Goal: Information Seeking & Learning: Learn about a topic

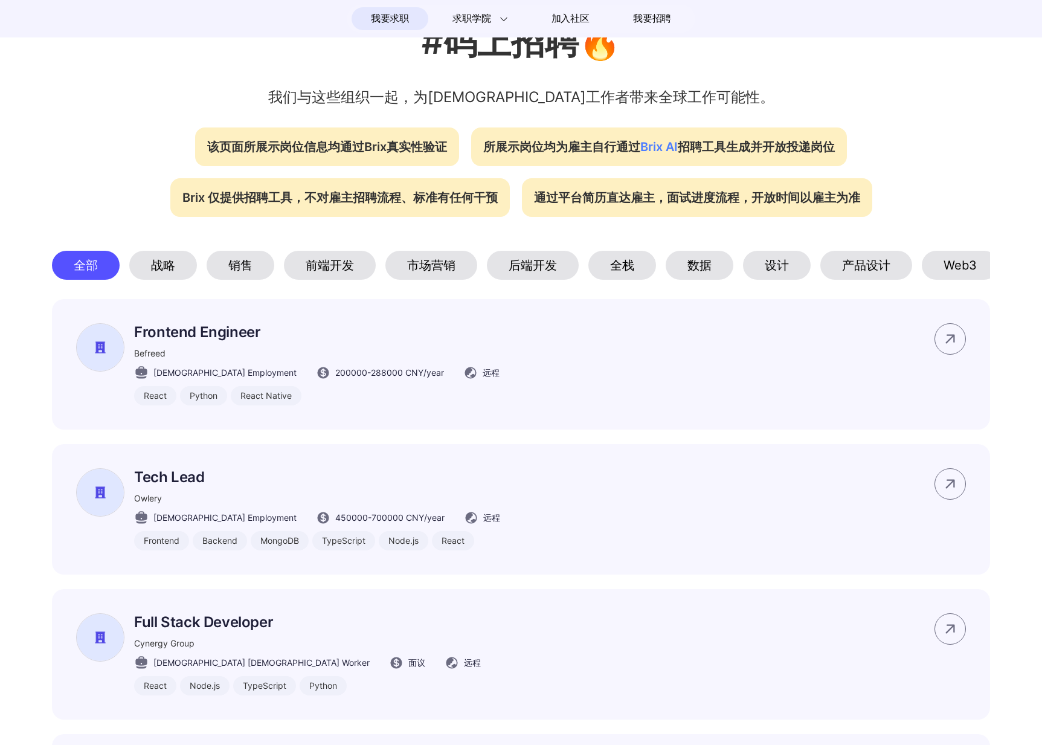
scroll to position [427, 0]
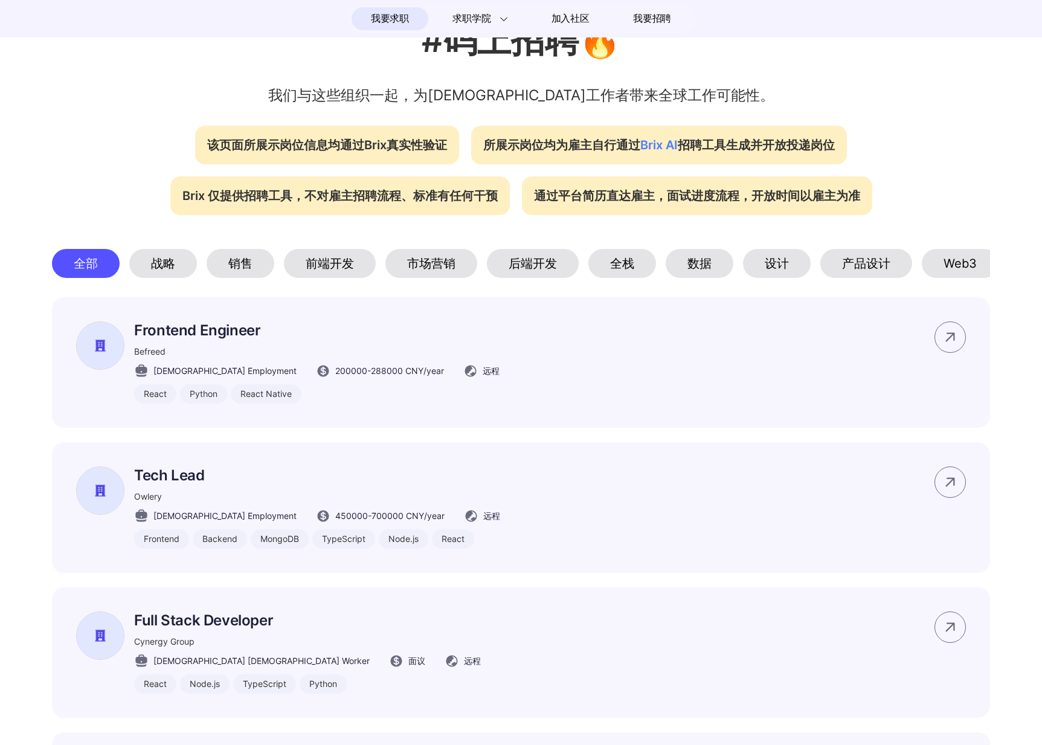
click at [340, 266] on div "前端开发" at bounding box center [330, 263] width 92 height 29
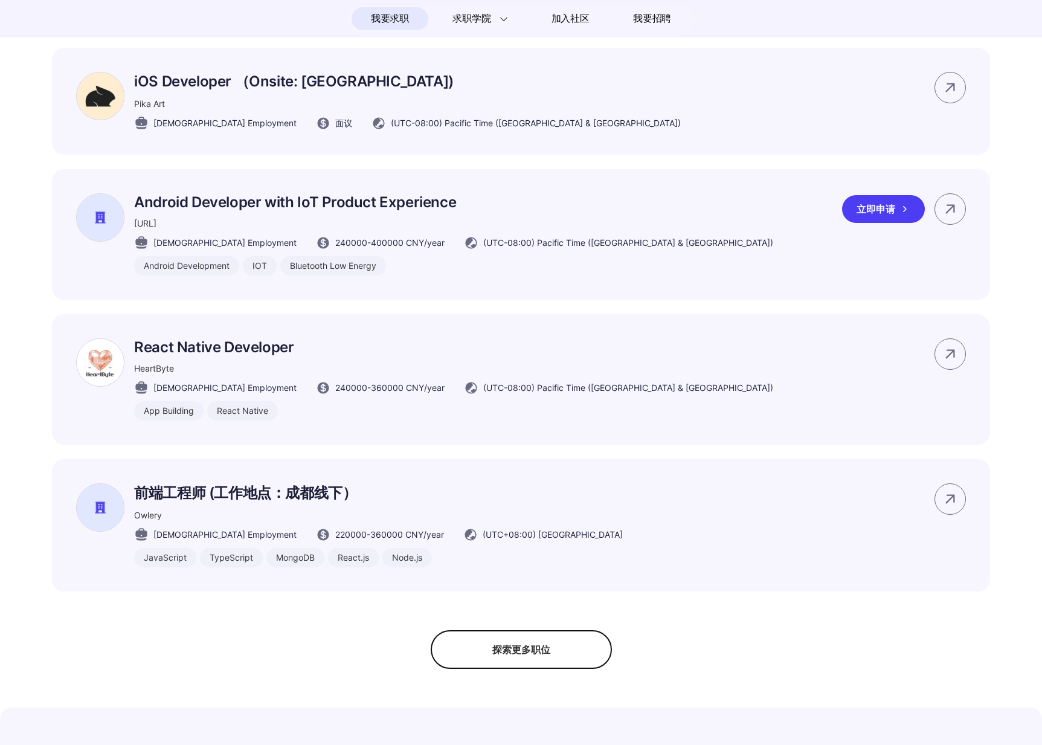
scroll to position [701, 0]
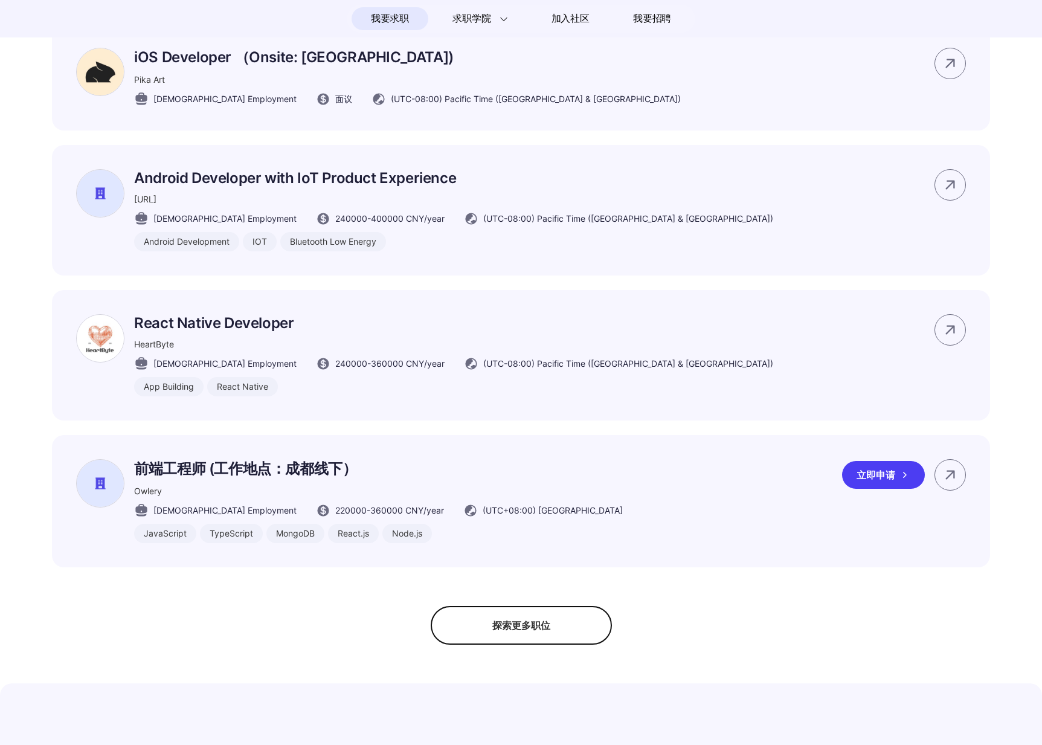
click at [303, 479] on p "前端工程师 (工作地点：成都线下）" at bounding box center [378, 468] width 489 height 19
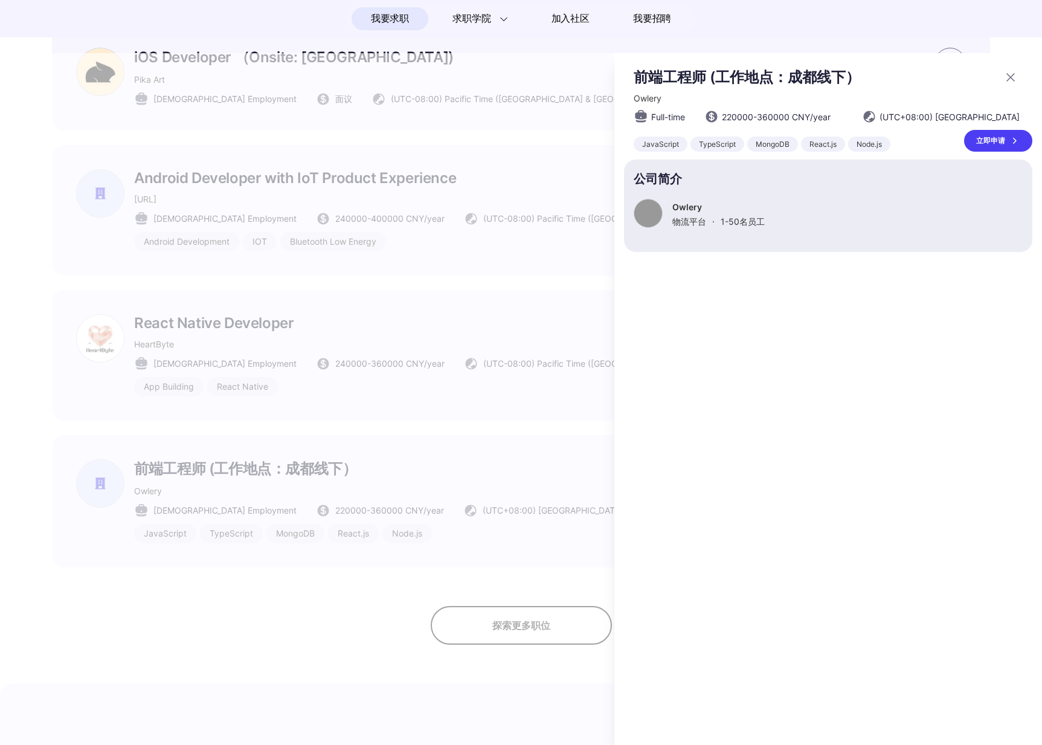
scroll to position [0, 0]
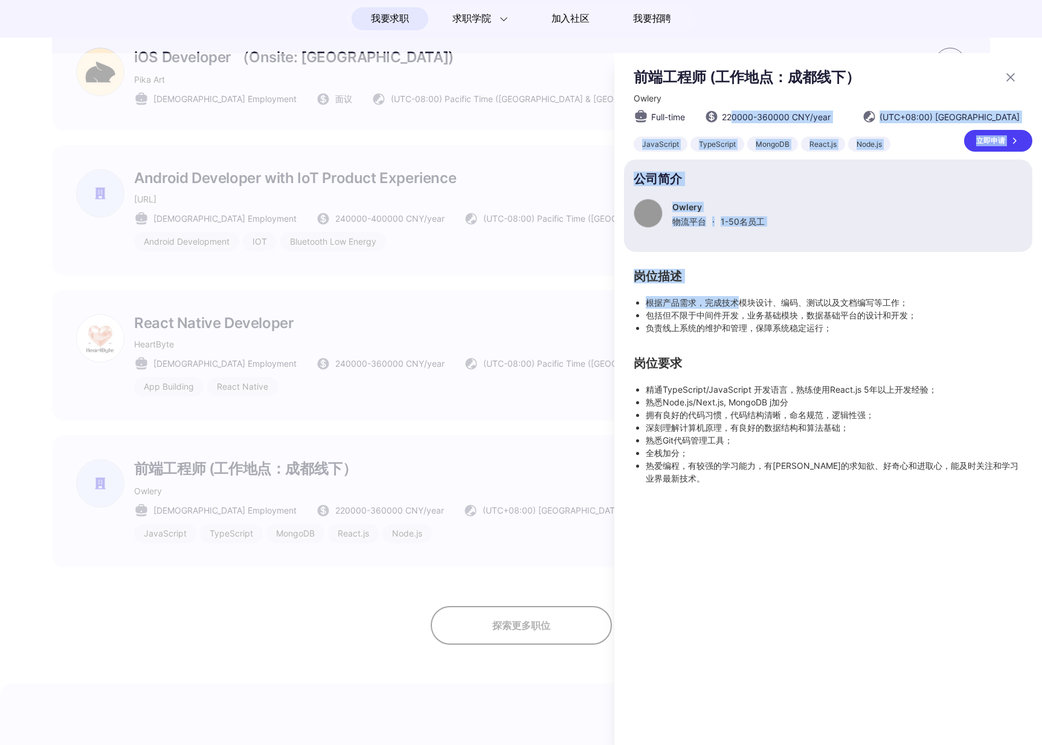
drag, startPoint x: 732, startPoint y: 117, endPoint x: 735, endPoint y: 311, distance: 193.4
click at [735, 308] on div "前端工程师 (工作地点：成都线下） Owlery Full-time 220000 - 360000 CNY /year (UTC+08:00) Beijin…" at bounding box center [828, 276] width 409 height 417
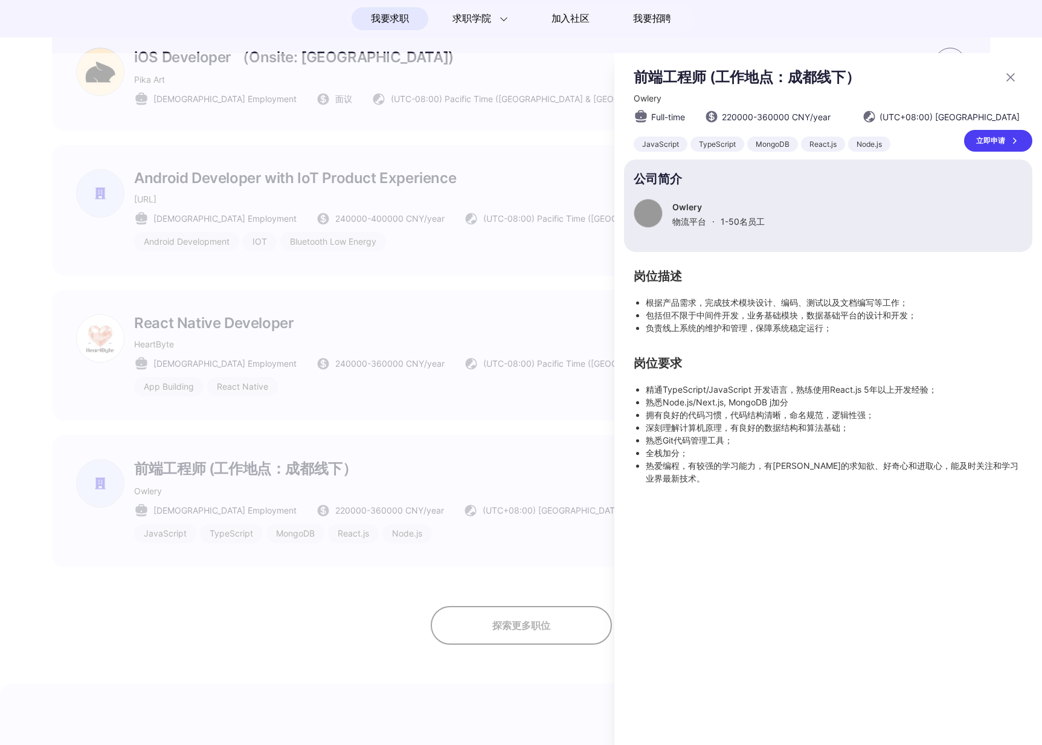
click at [739, 332] on li "负责线上系统的维护和管理，保障系统稳定运行；" at bounding box center [834, 328] width 377 height 13
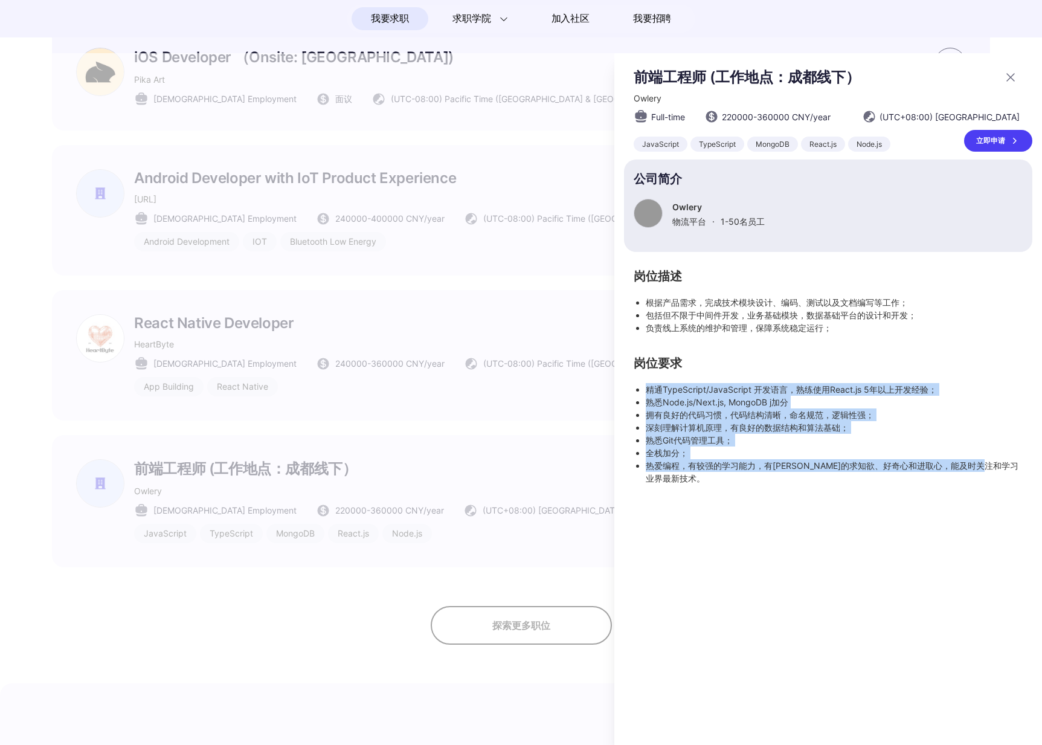
drag, startPoint x: 644, startPoint y: 384, endPoint x: 737, endPoint y: 501, distance: 149.2
click at [737, 501] on div "前端工程师 (工作地点：成都线下） Owlery Full-time 220000 - 360000 CNY /year (UTC+08:00) Beijin…" at bounding box center [829, 399] width 428 height 692
click at [666, 210] on div "Owlery 物流平台 · 1-50 名员工" at bounding box center [828, 213] width 389 height 29
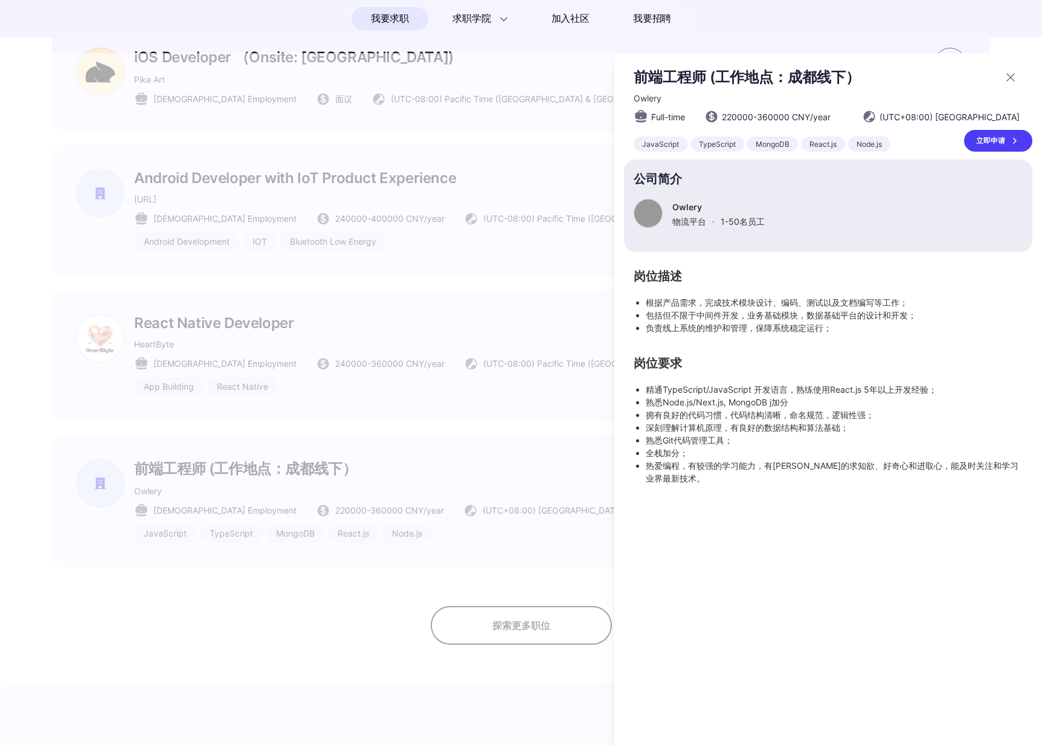
click at [652, 212] on div at bounding box center [648, 213] width 29 height 29
click at [556, 218] on div at bounding box center [521, 399] width 1042 height 692
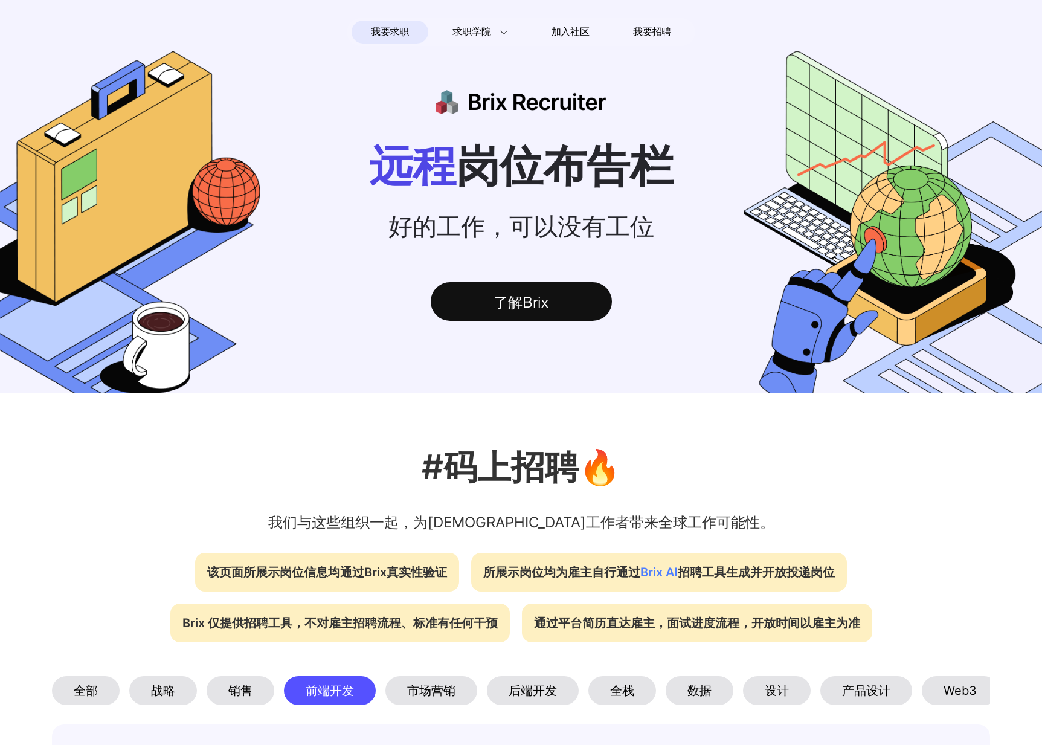
scroll to position [701, 0]
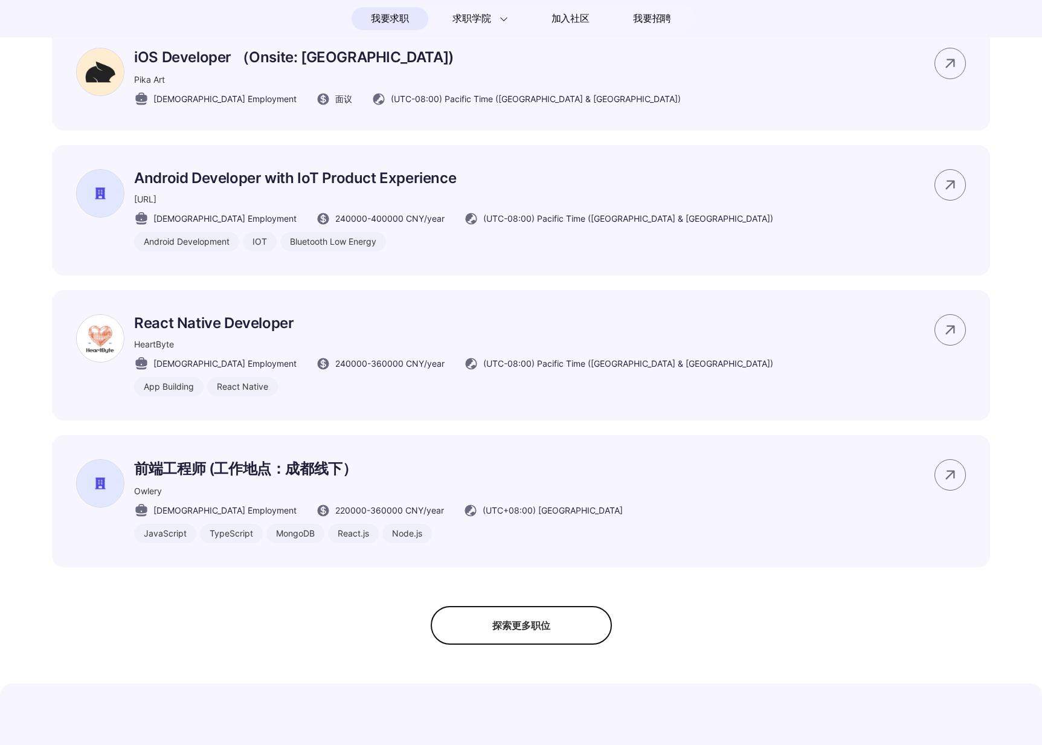
click at [553, 615] on div "探索更多职位" at bounding box center [521, 625] width 181 height 39
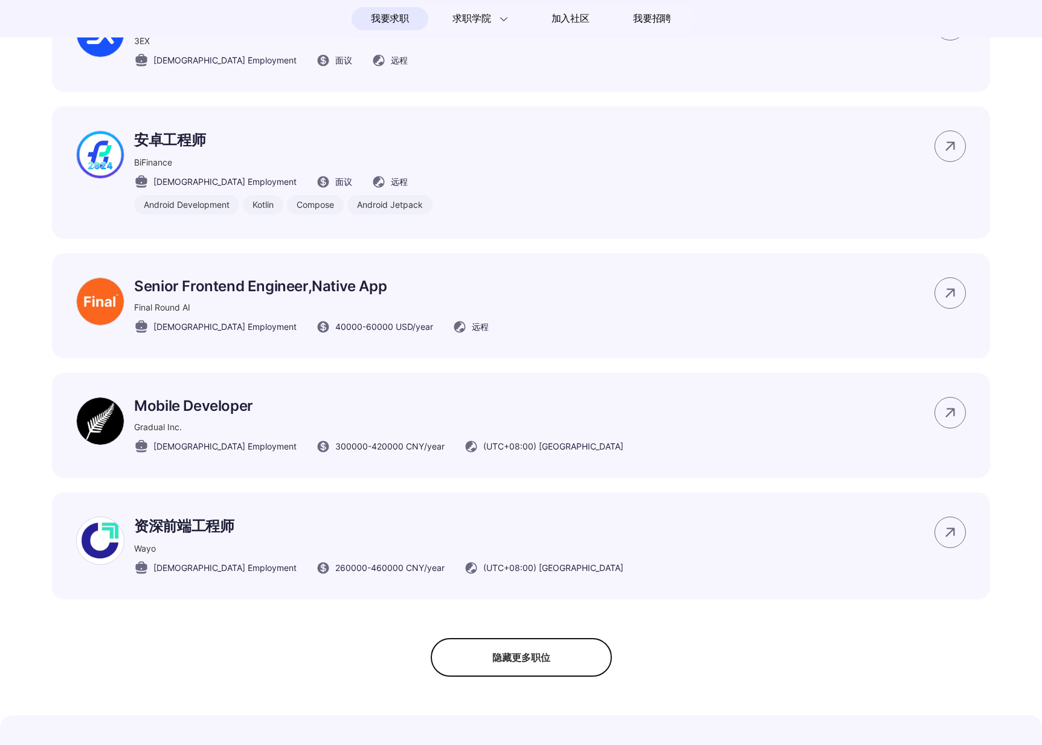
scroll to position [1317, 0]
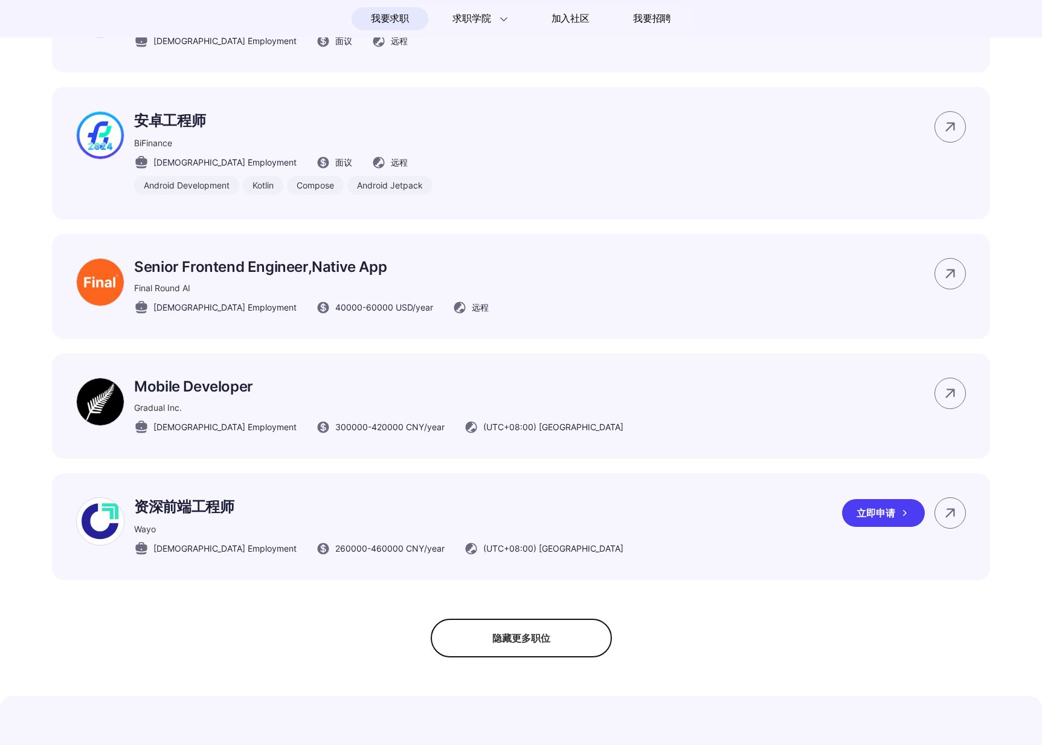
click at [530, 549] on div "资深前端工程师 Wayo [DEMOGRAPHIC_DATA] Employment 260000 - 460000 CNY /year (UTC+08:00…" at bounding box center [521, 526] width 939 height 107
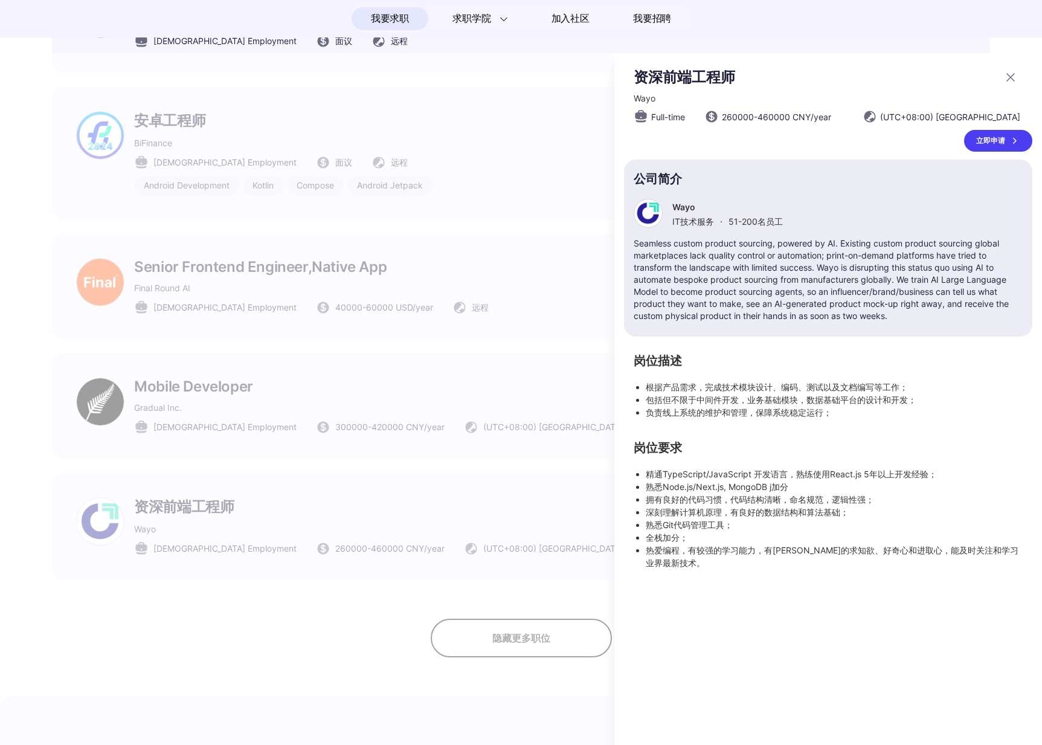
scroll to position [0, 0]
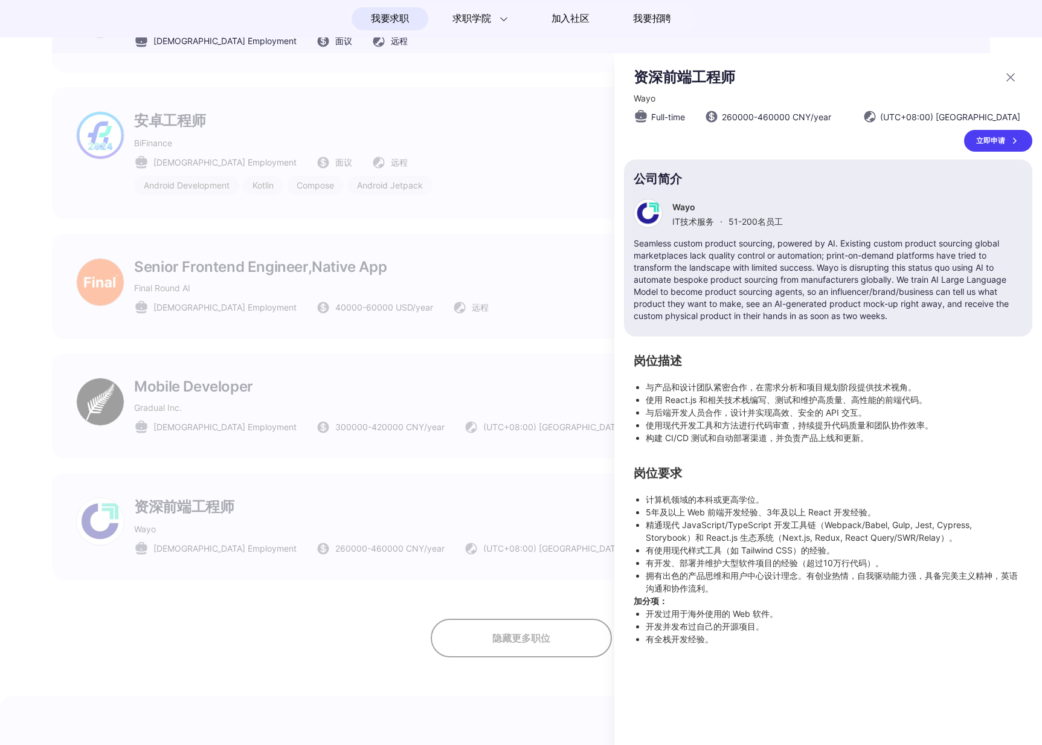
click at [650, 205] on div at bounding box center [648, 213] width 29 height 29
click at [684, 206] on p "Wayo" at bounding box center [728, 207] width 111 height 10
copy p "Wayo"
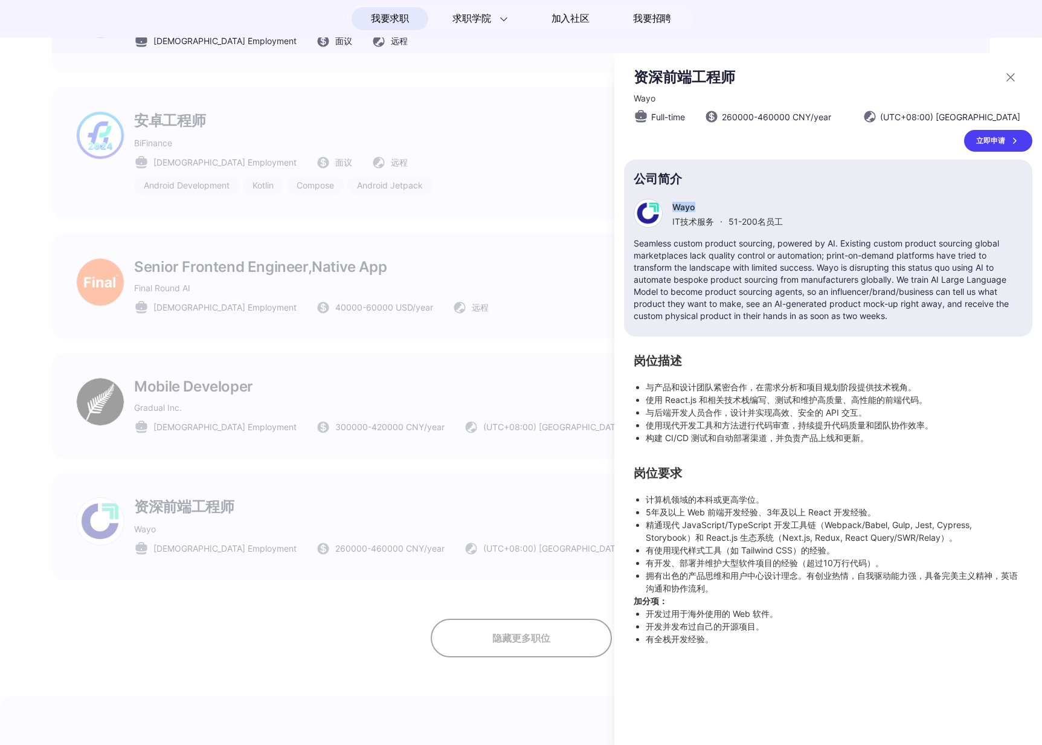
click at [514, 483] on div at bounding box center [521, 399] width 1042 height 692
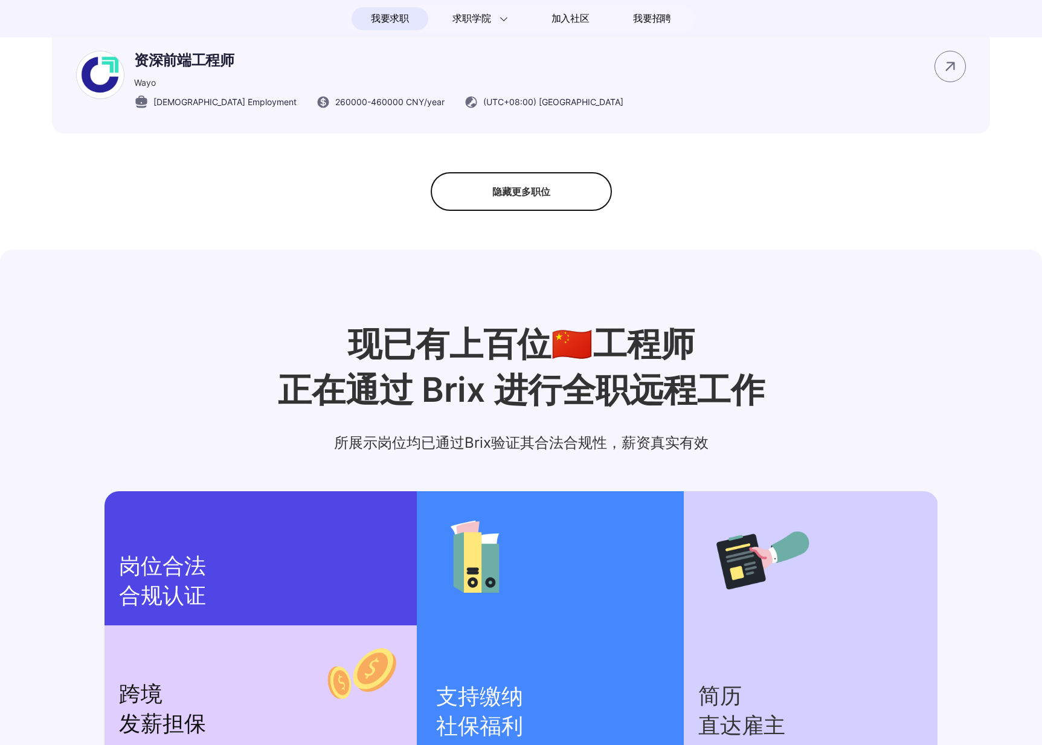
scroll to position [1759, 0]
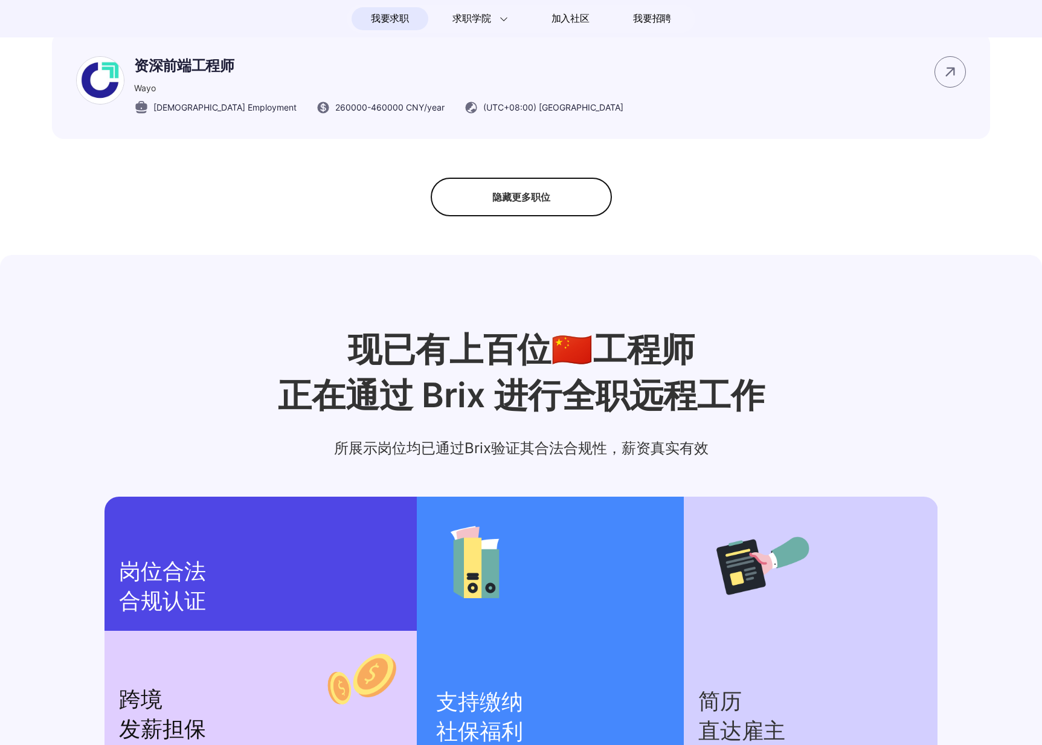
click at [542, 208] on div "隐藏更多职位" at bounding box center [521, 197] width 181 height 39
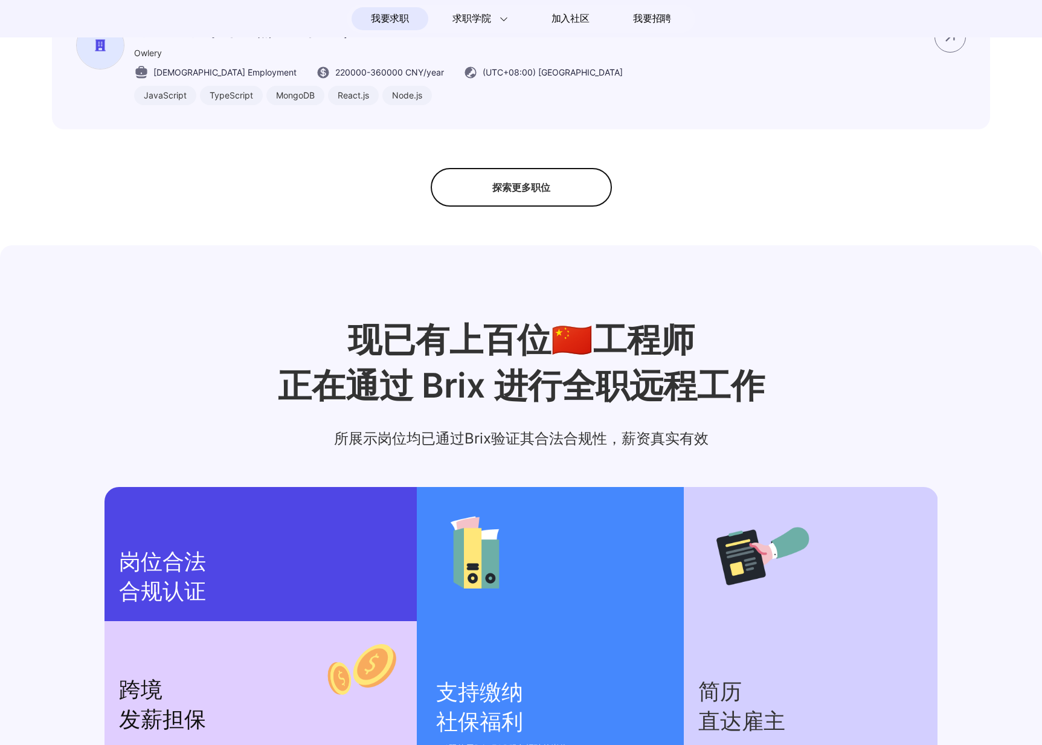
scroll to position [1123, 0]
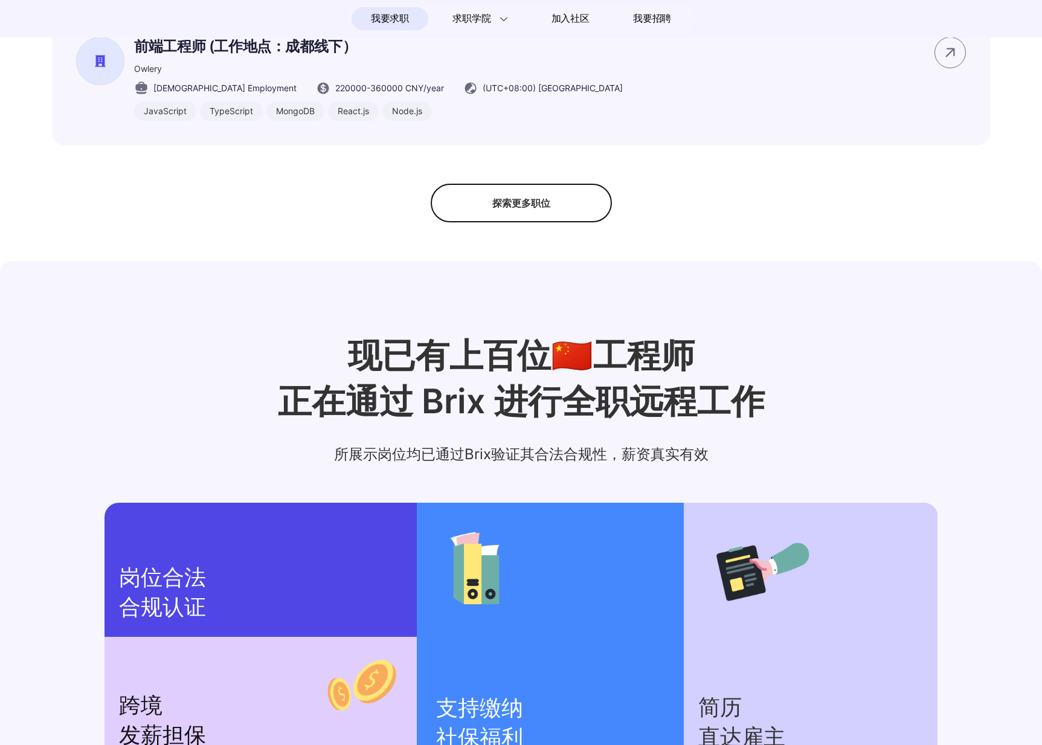
click at [553, 213] on div "探索更多职位" at bounding box center [521, 203] width 181 height 39
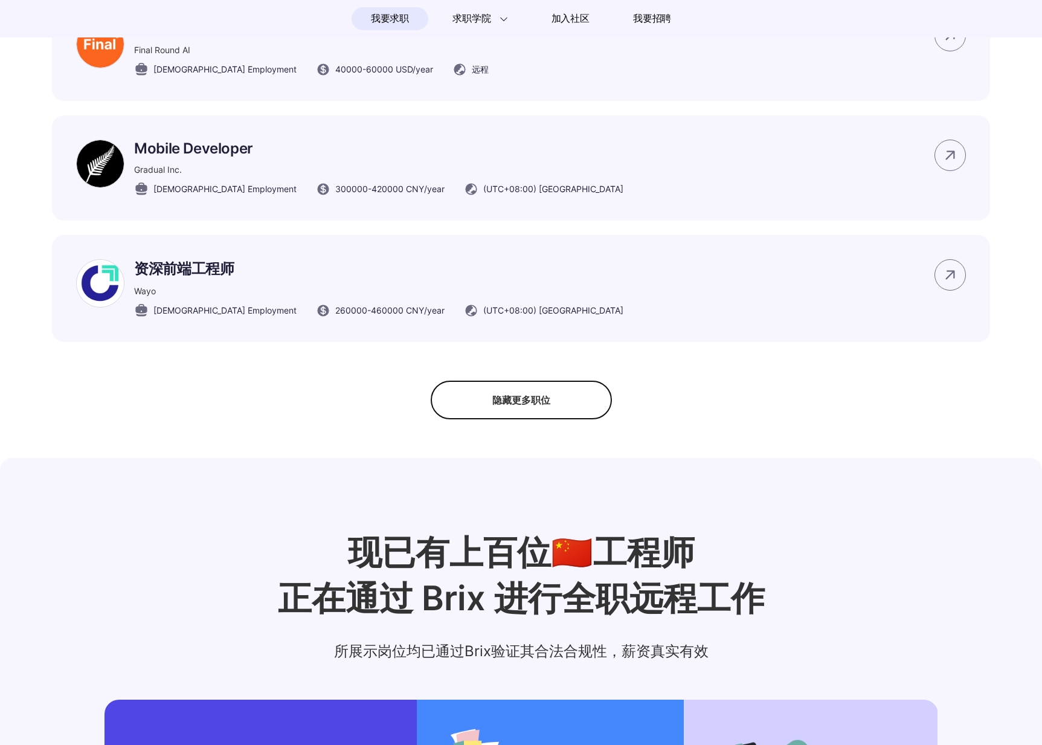
scroll to position [1579, 0]
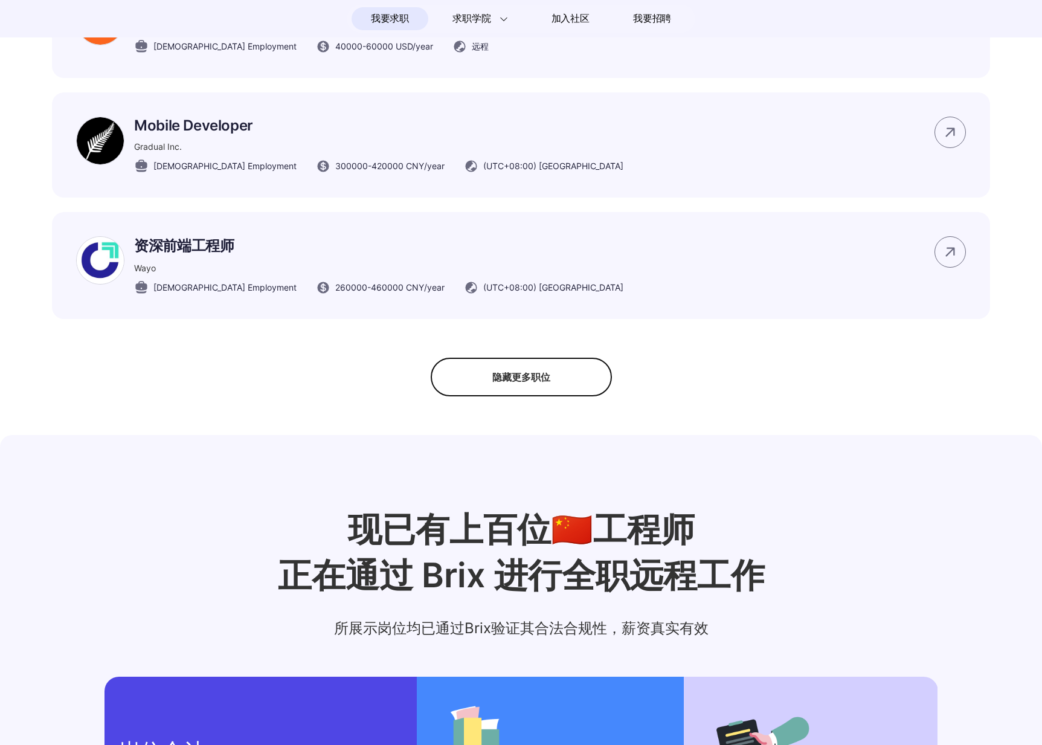
click at [559, 377] on div "隐藏更多职位" at bounding box center [521, 377] width 181 height 39
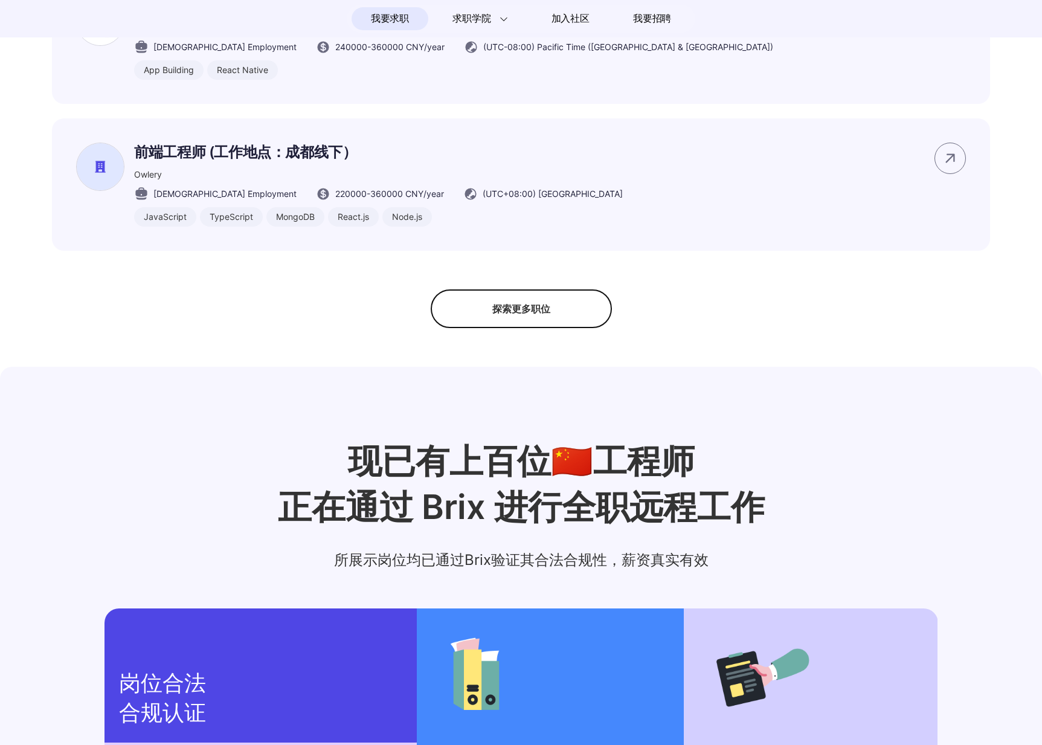
scroll to position [906, 0]
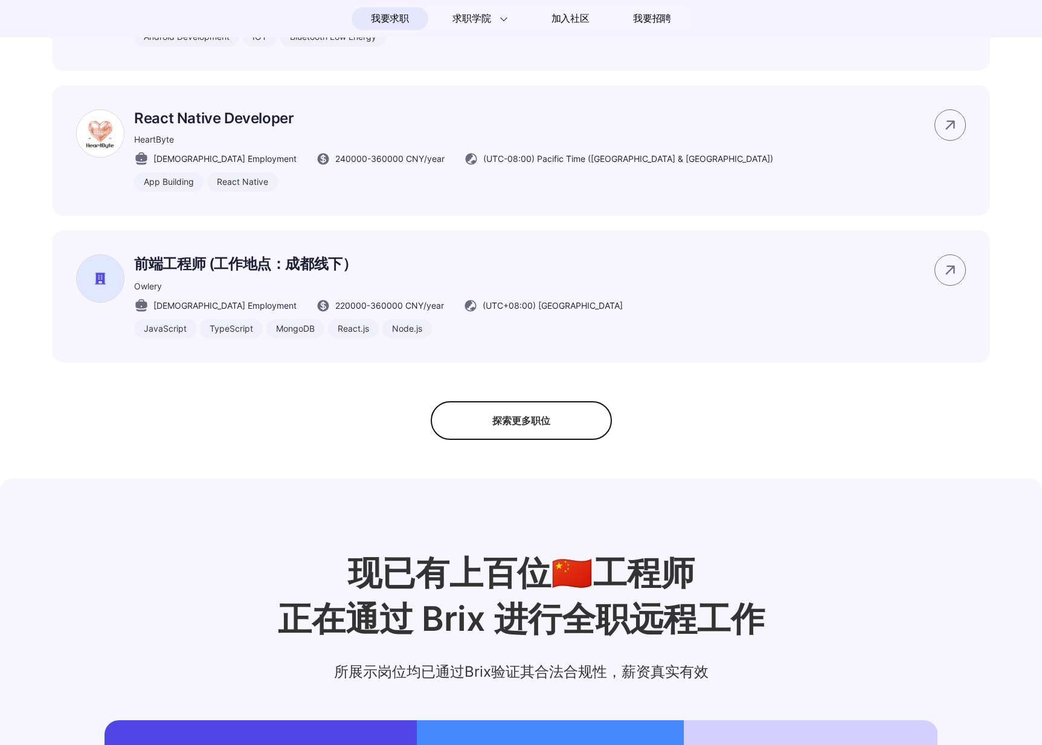
click at [551, 419] on div "探索更多职位" at bounding box center [521, 420] width 181 height 39
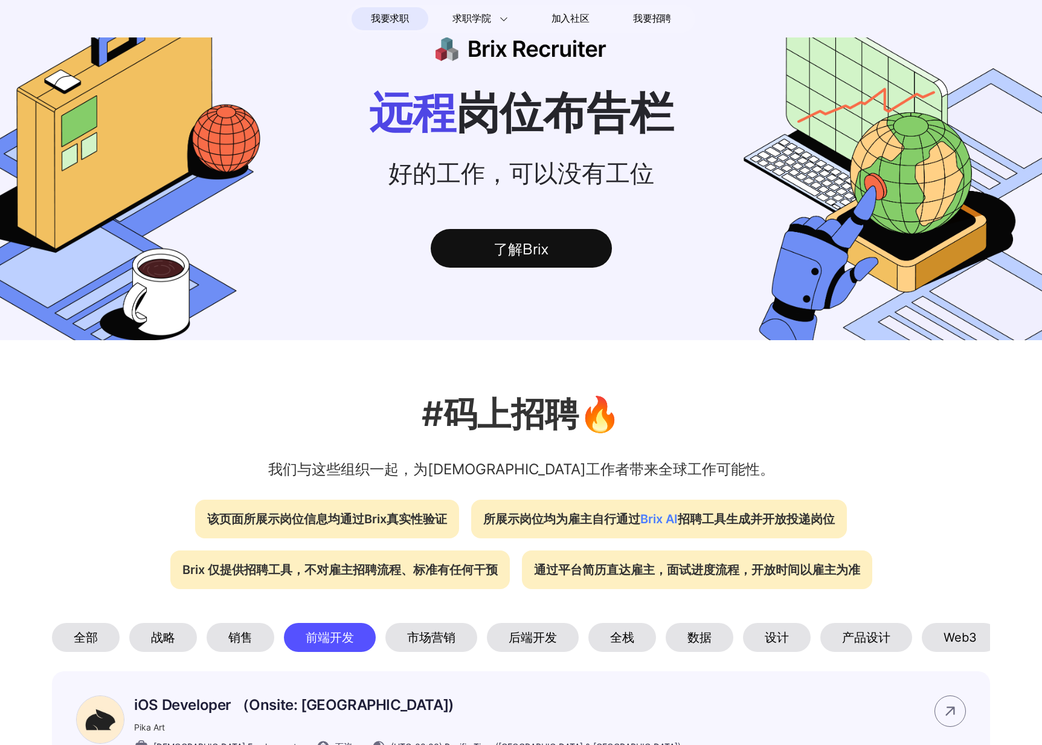
scroll to position [0, 0]
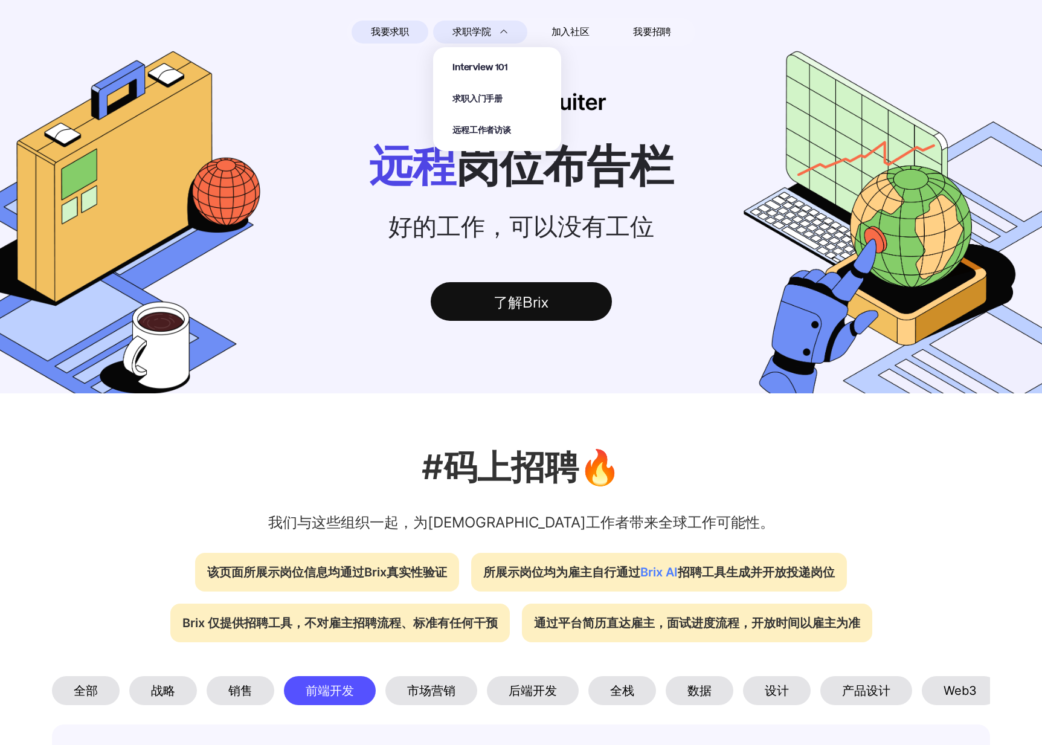
click at [479, 24] on div "求职学院 Interview 101 求职入门手册 远程工作者访谈" at bounding box center [480, 32] width 94 height 23
click at [494, 95] on span "求职入门手册" at bounding box center [478, 99] width 50 height 14
click at [485, 134] on span "远程工作者访谈" at bounding box center [482, 131] width 59 height 14
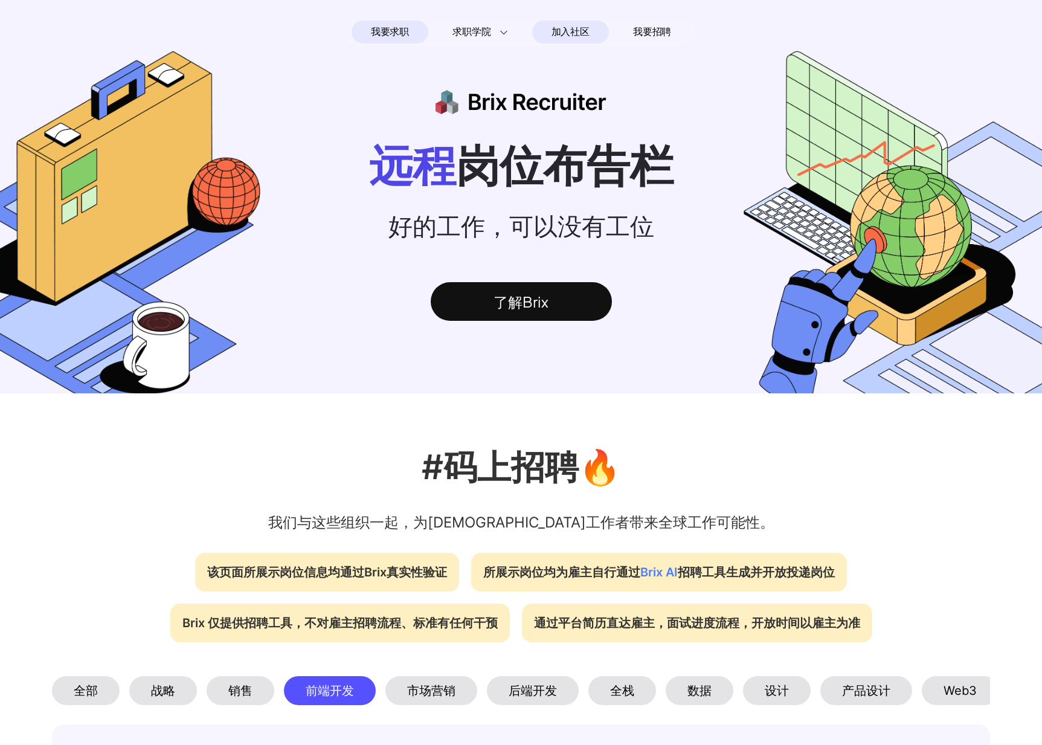
click at [580, 24] on span "加入社区" at bounding box center [571, 31] width 38 height 19
